Goal: Transaction & Acquisition: Purchase product/service

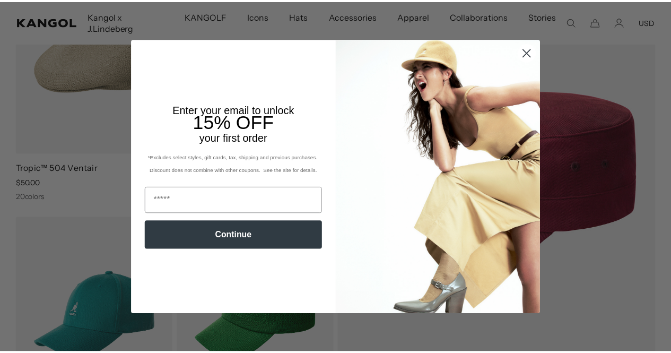
scroll to position [0, 218]
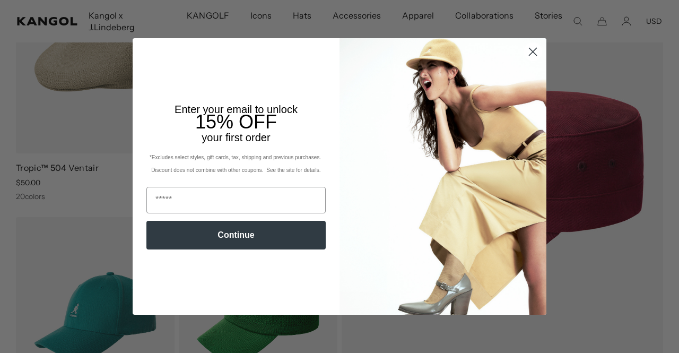
drag, startPoint x: 530, startPoint y: 51, endPoint x: 383, endPoint y: 150, distance: 176.9
click at [529, 51] on icon "Close dialog" at bounding box center [532, 51] width 19 height 19
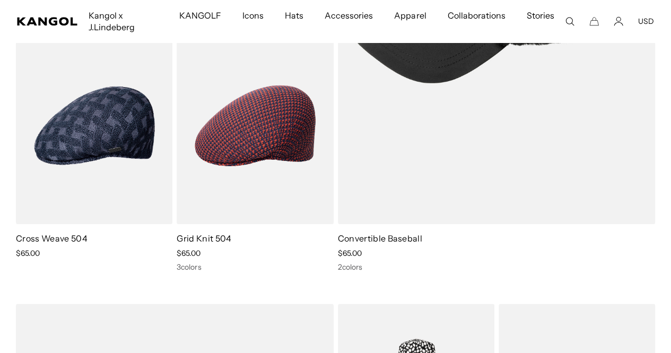
scroll to position [0, 0]
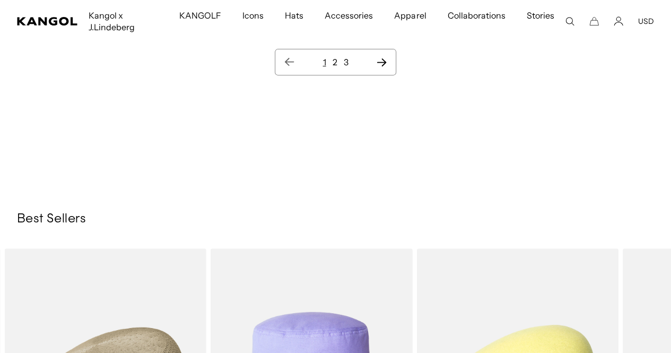
click at [335, 60] on link "2" at bounding box center [334, 62] width 5 height 11
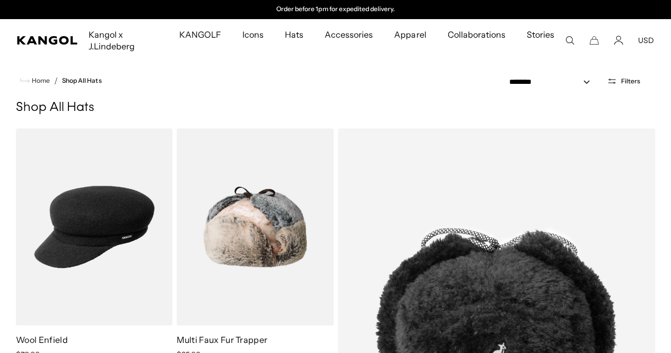
click at [568, 40] on icon "Search here" at bounding box center [570, 41] width 10 height 10
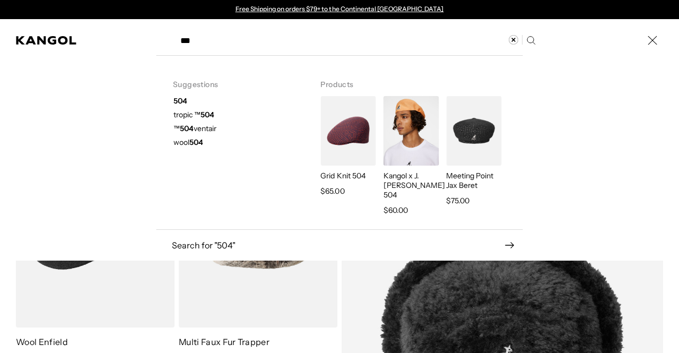
click at [192, 145] on strong "504" at bounding box center [196, 142] width 14 height 10
type input "********"
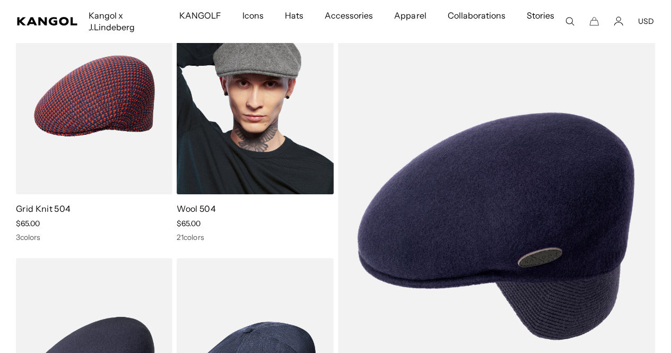
click at [229, 176] on img at bounding box center [255, 95] width 156 height 197
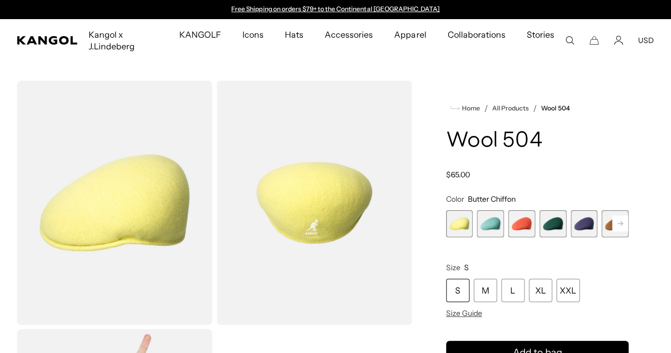
click at [612, 221] on rect at bounding box center [620, 223] width 16 height 16
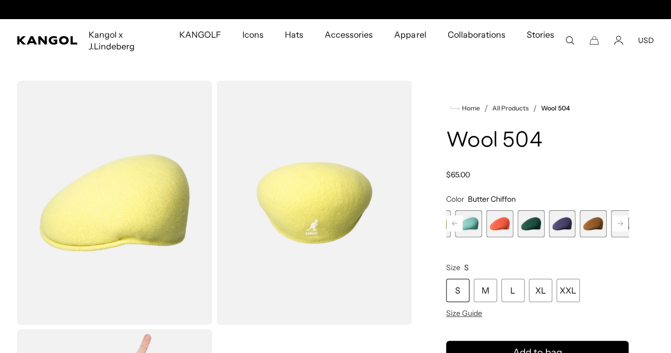
scroll to position [0, 218]
click at [612, 221] on rect at bounding box center [620, 223] width 16 height 16
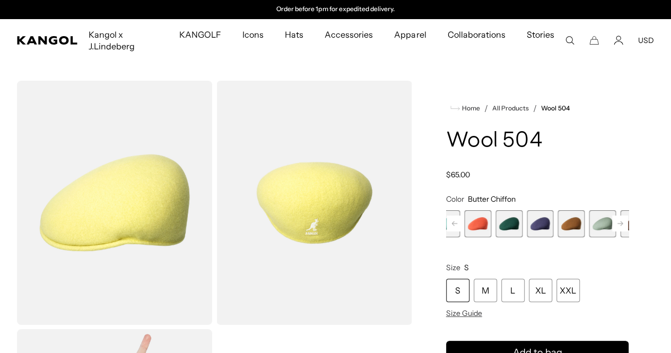
click at [612, 221] on rect at bounding box center [620, 223] width 16 height 16
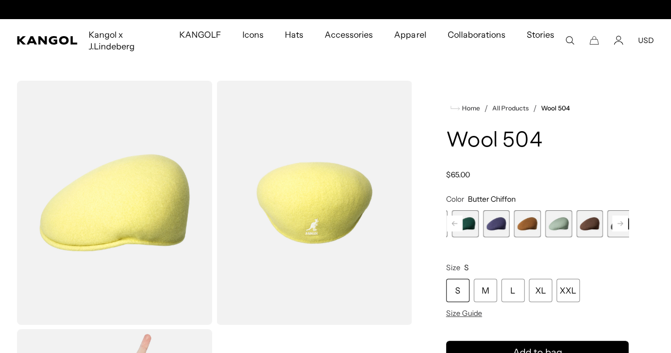
scroll to position [0, 0]
click at [612, 221] on rect at bounding box center [620, 223] width 16 height 16
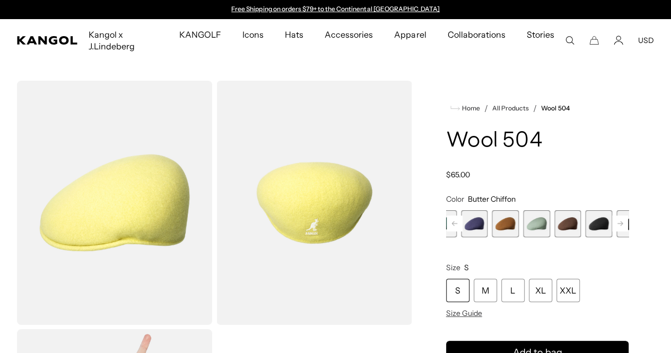
click at [585, 215] on span "9 of 21" at bounding box center [598, 223] width 27 height 27
click at [585, 220] on span "9 of 21" at bounding box center [598, 223] width 27 height 27
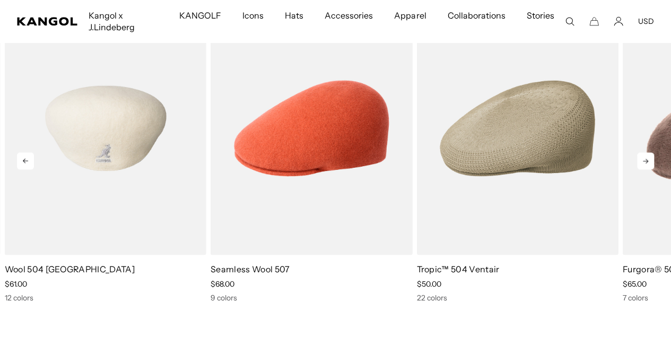
click at [109, 163] on img "1 of 5" at bounding box center [105, 128] width 201 height 253
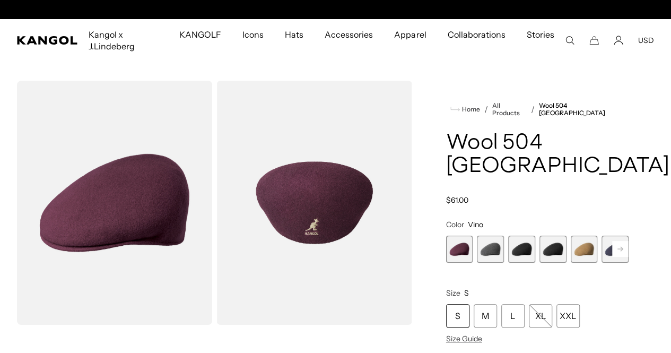
scroll to position [0, 218]
click at [504, 244] on span "2 of 12" at bounding box center [490, 248] width 27 height 27
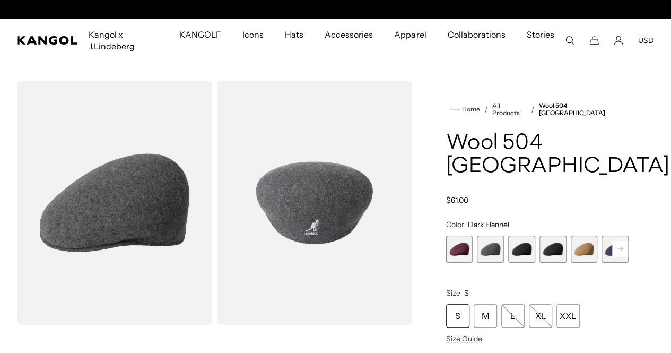
scroll to position [0, 218]
click at [523, 245] on span "3 of 12" at bounding box center [521, 248] width 27 height 27
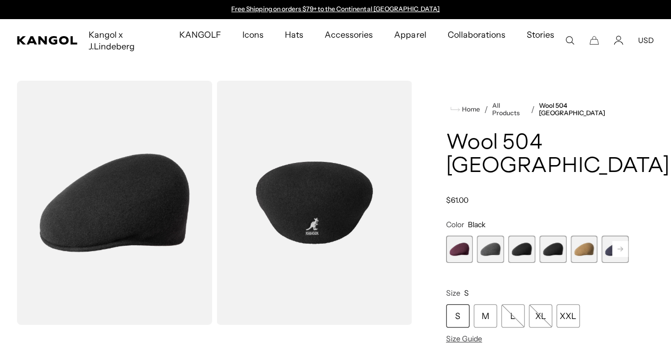
click at [548, 248] on span "4 of 12" at bounding box center [552, 248] width 27 height 27
click at [571, 243] on span "5 of 12" at bounding box center [584, 248] width 27 height 27
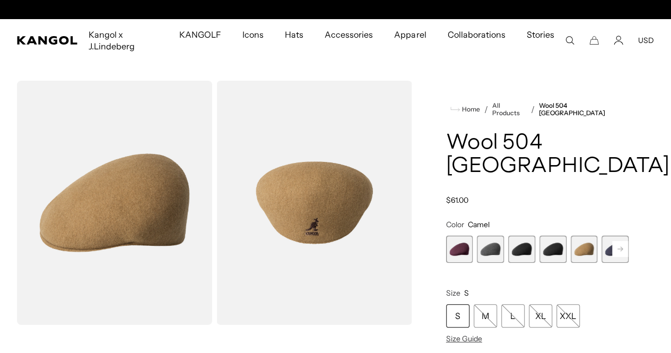
scroll to position [0, 218]
click at [617, 247] on icon at bounding box center [619, 249] width 5 height 4
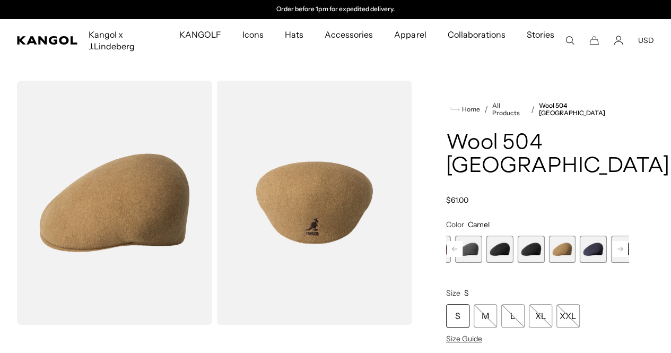
click at [580, 242] on span "6 of 12" at bounding box center [593, 248] width 27 height 27
